Goal: Task Accomplishment & Management: Use online tool/utility

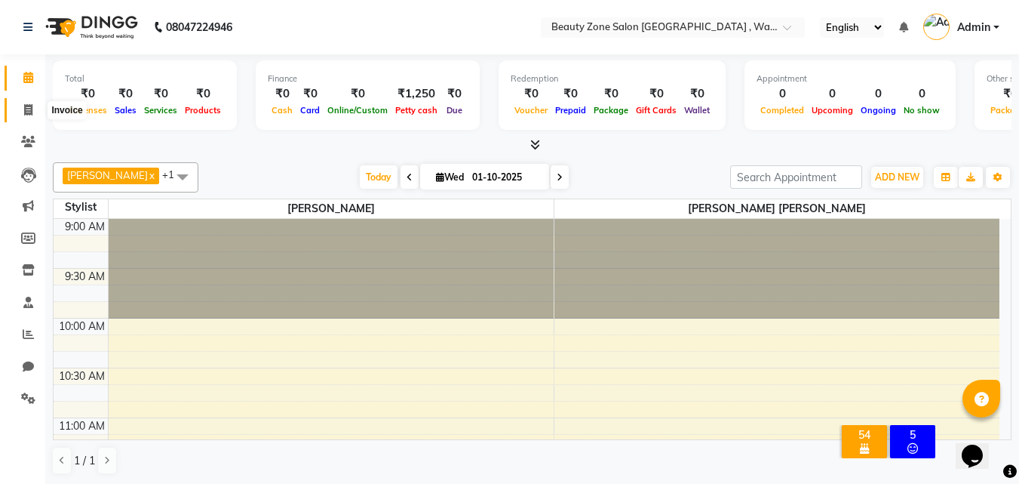
click at [26, 106] on icon at bounding box center [28, 109] width 8 height 11
select select "service"
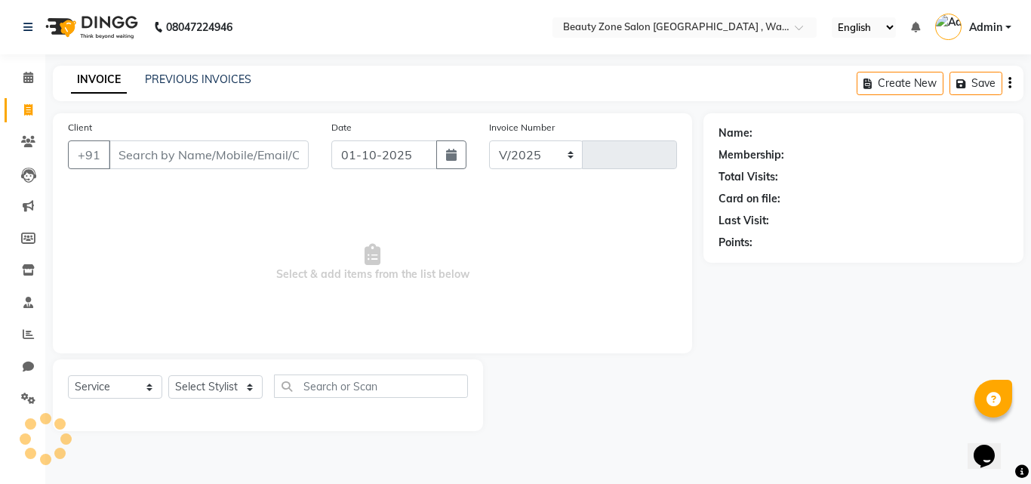
select select "4568"
type input "0466"
click at [223, 147] on input "Client" at bounding box center [209, 154] width 200 height 29
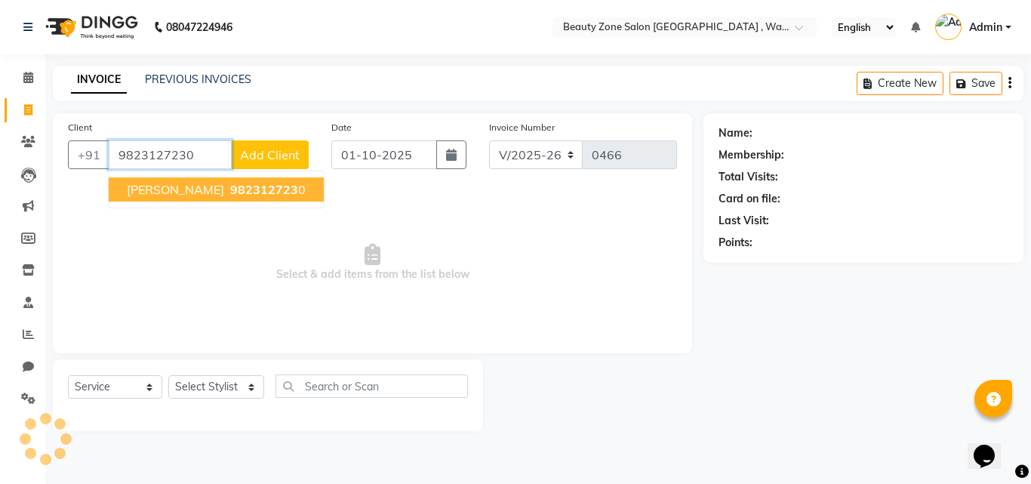
type input "9823127230"
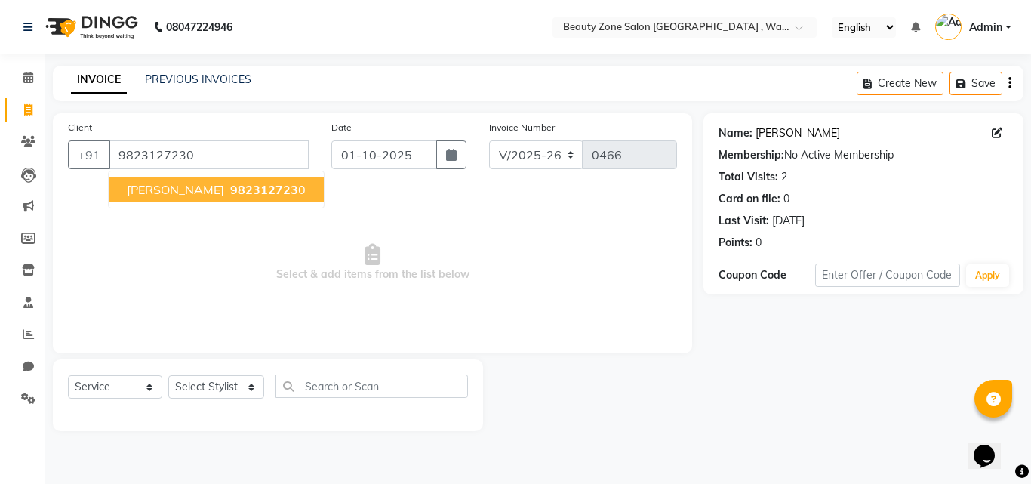
click at [761, 137] on link "[PERSON_NAME]" at bounding box center [797, 133] width 85 height 16
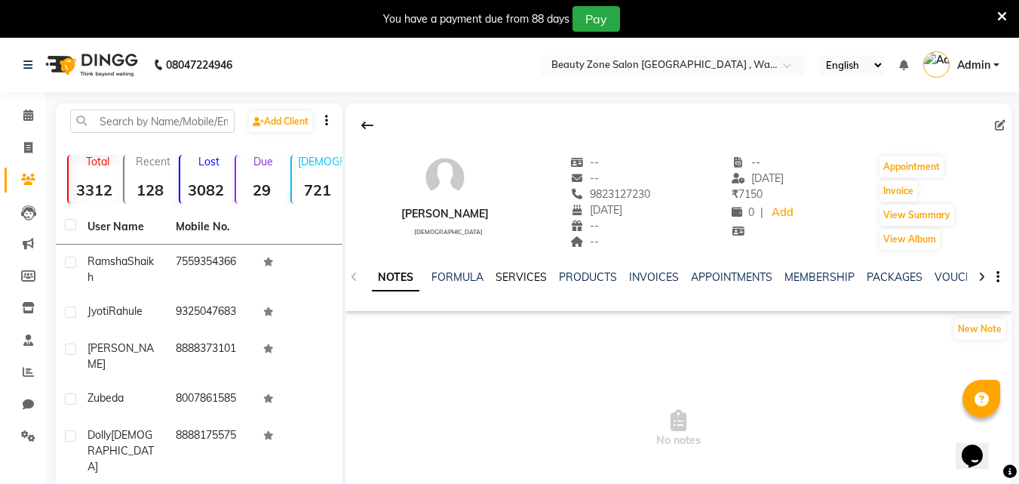
click at [534, 276] on link "SERVICES" at bounding box center [521, 277] width 51 height 14
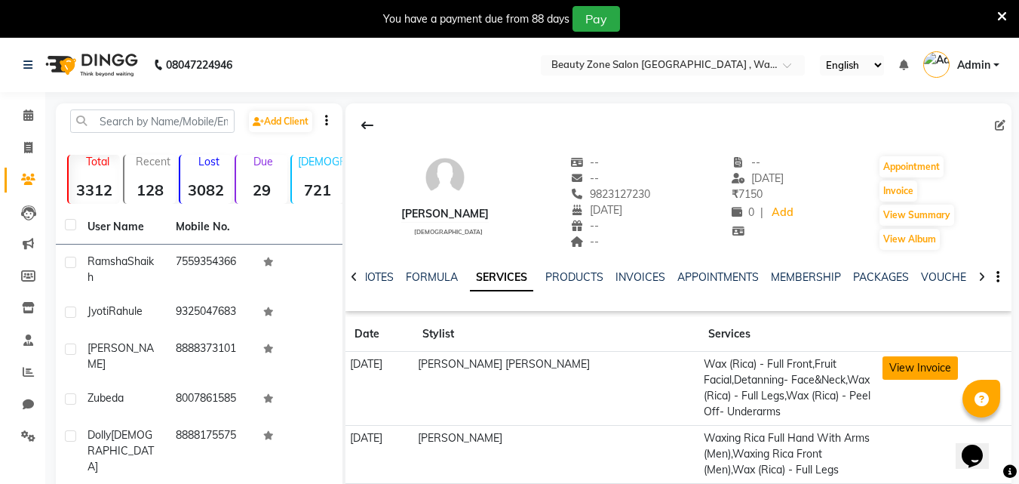
click at [920, 362] on button "View Invoice" at bounding box center [920, 367] width 75 height 23
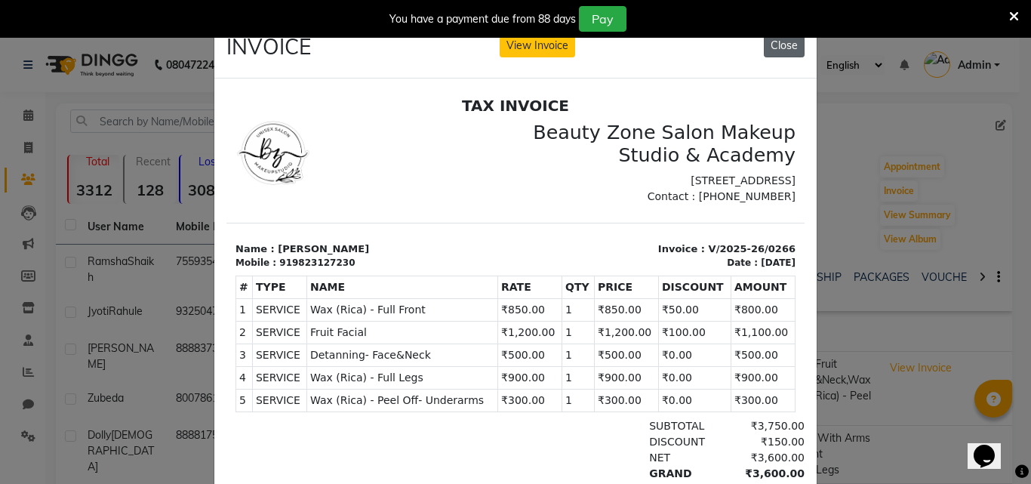
click at [782, 43] on button "Close" at bounding box center [784, 45] width 41 height 23
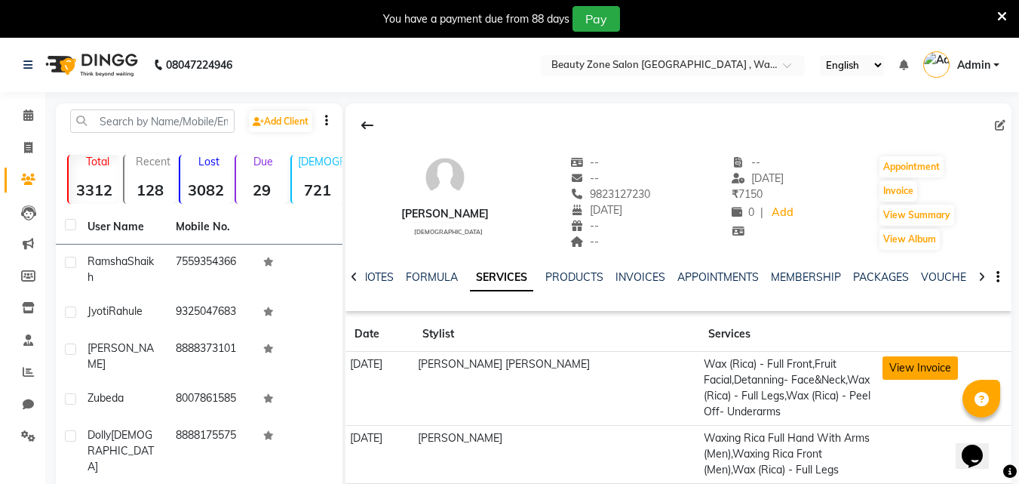
click at [917, 370] on button "View Invoice" at bounding box center [920, 367] width 75 height 23
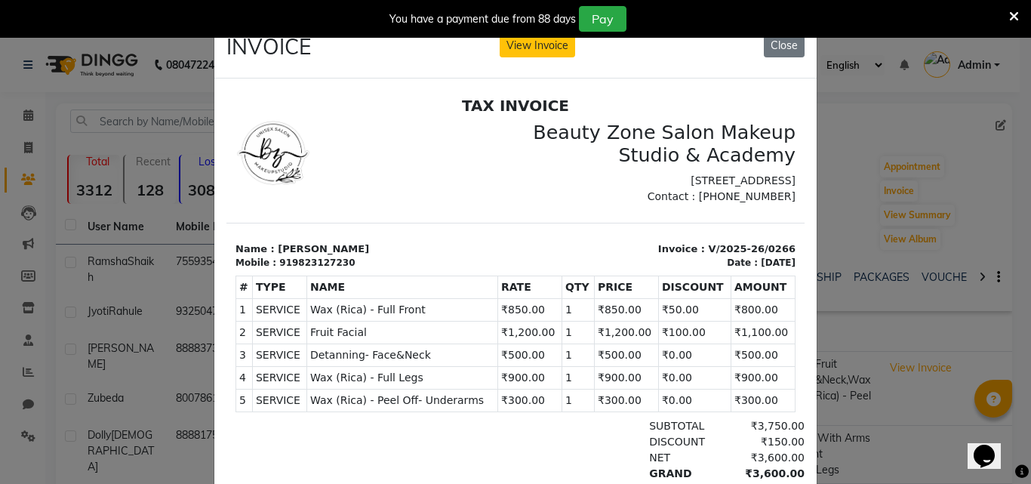
click at [905, 368] on ngb-modal-window "INVOICE View Invoice Close" at bounding box center [515, 242] width 1031 height 484
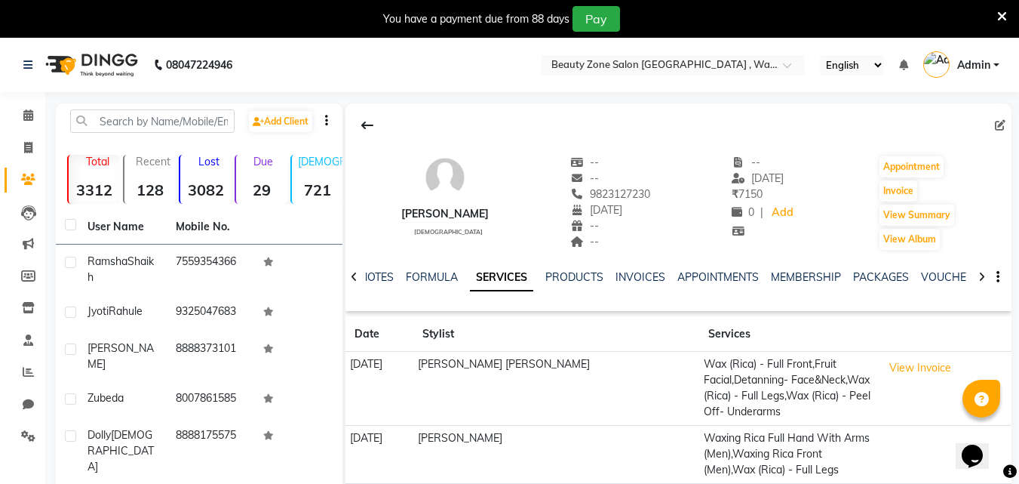
click at [905, 368] on button "View Invoice" at bounding box center [920, 367] width 75 height 23
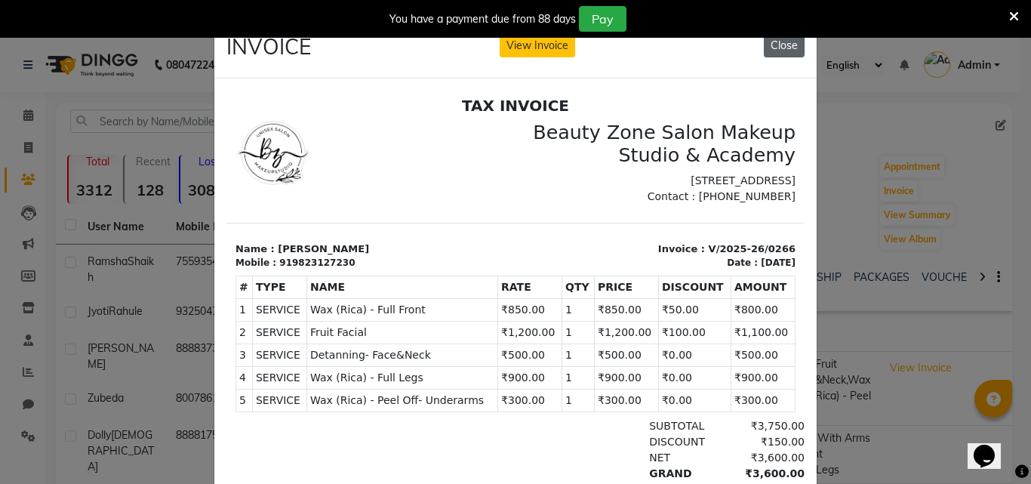
click at [779, 42] on button "Close" at bounding box center [784, 45] width 41 height 23
